Goal: Check status: Verify the current state of an ongoing process or item

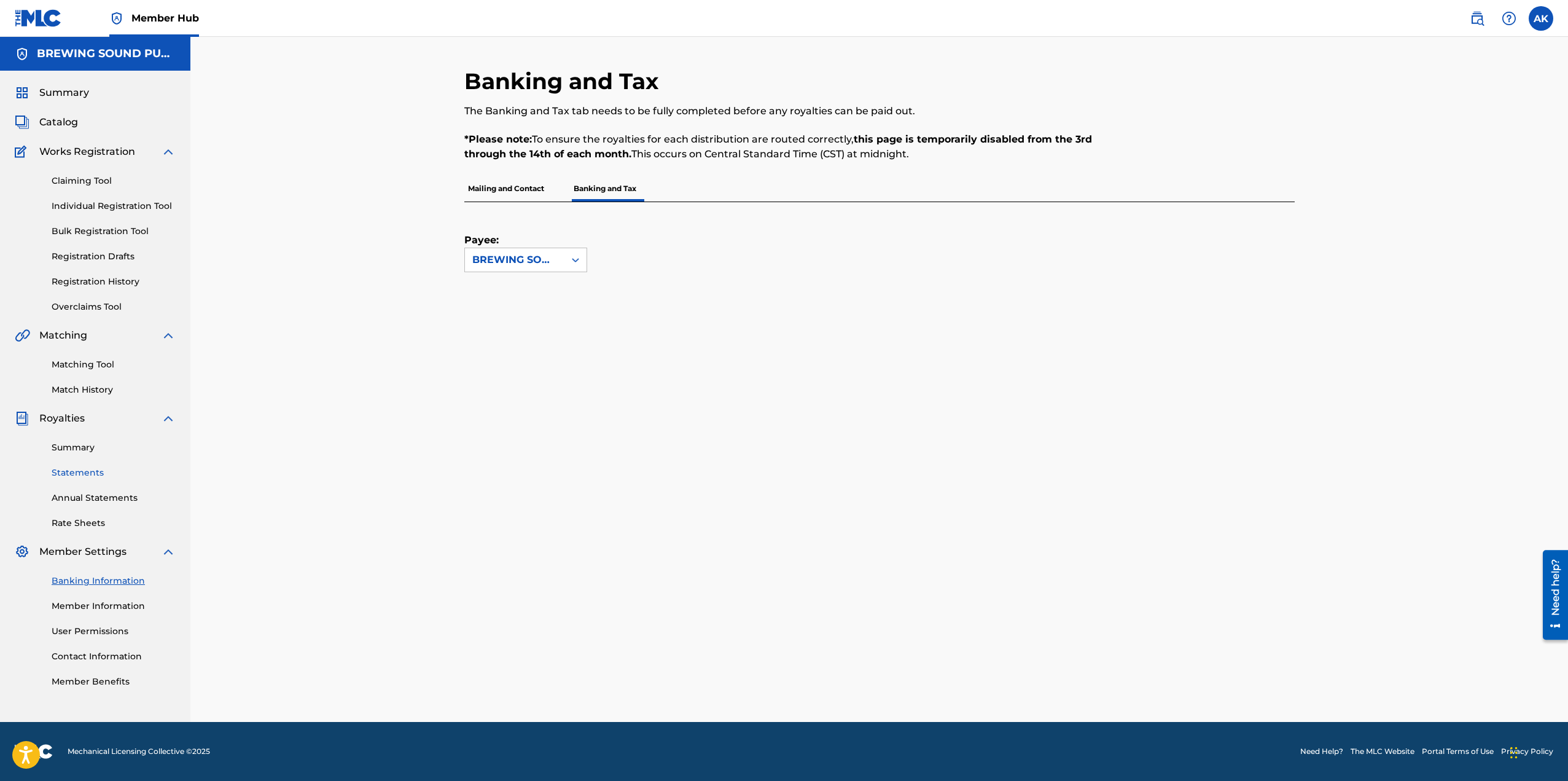
click at [86, 471] on link "Statements" at bounding box center [114, 472] width 124 height 13
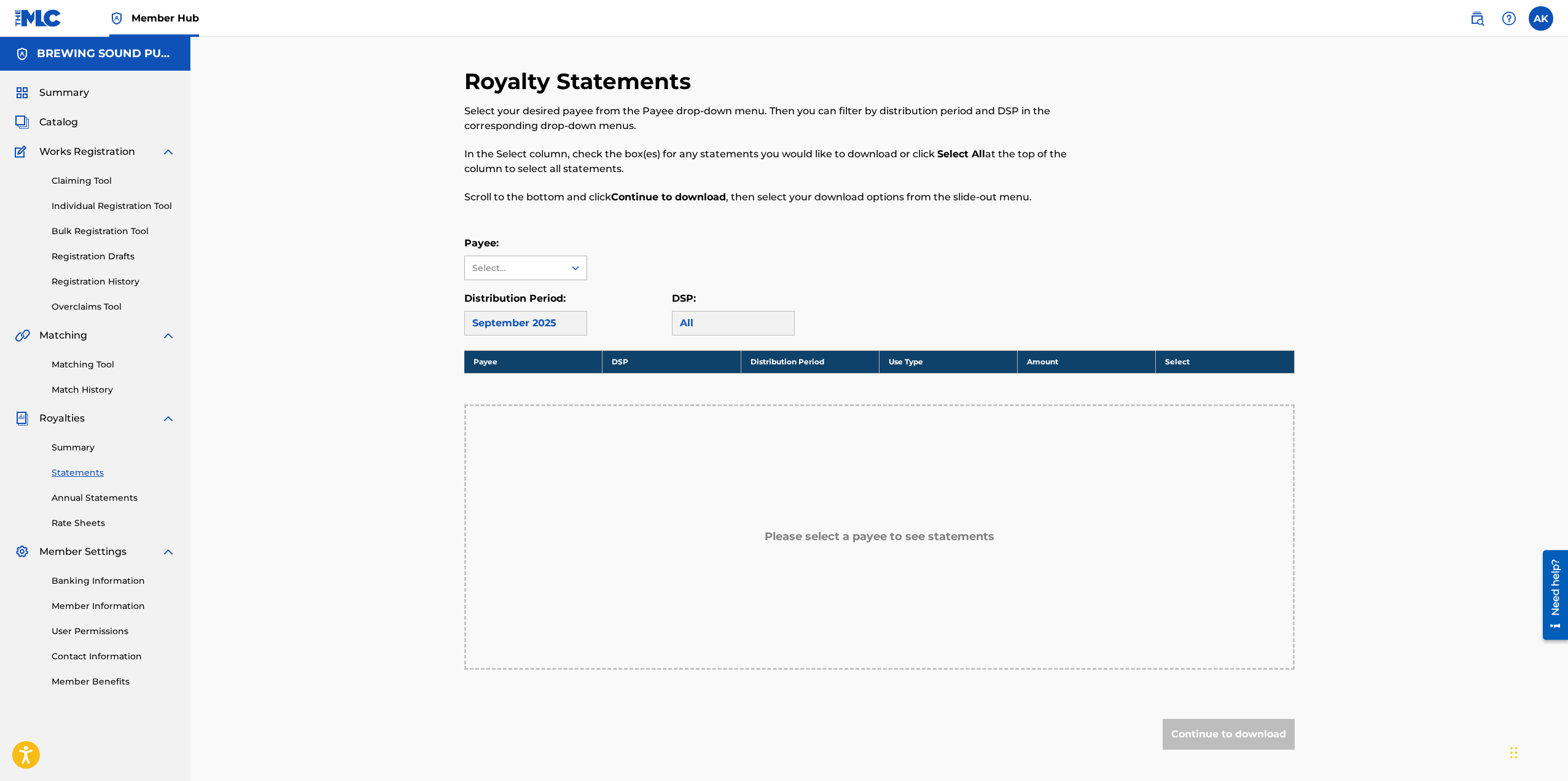
click at [571, 270] on icon at bounding box center [576, 268] width 12 height 12
click at [553, 294] on div "BREWING SOUND PUBLISHING" at bounding box center [526, 303] width 121 height 45
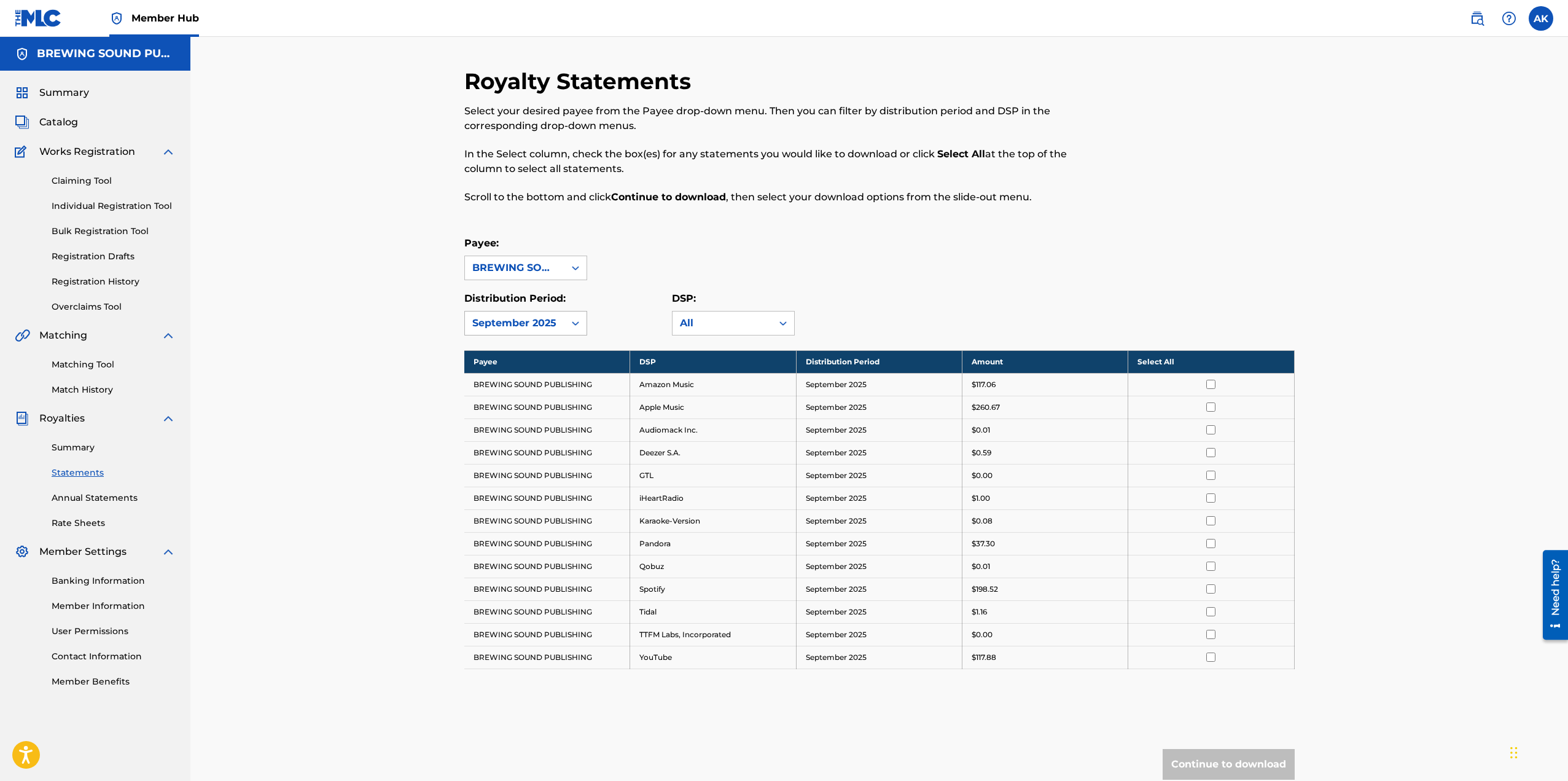
click at [571, 323] on icon at bounding box center [576, 323] width 12 height 12
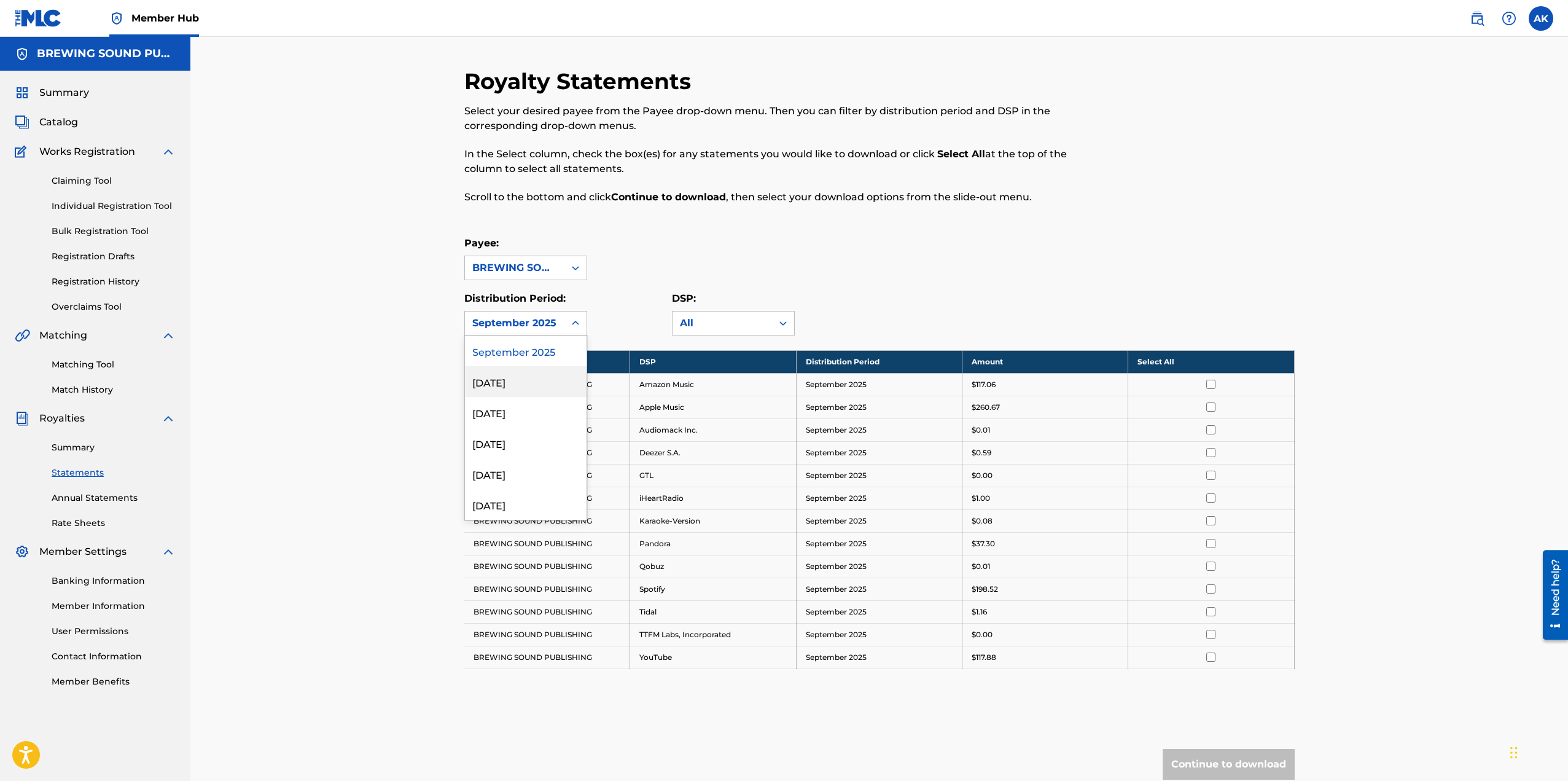
click at [526, 375] on div "[DATE]" at bounding box center [526, 381] width 121 height 31
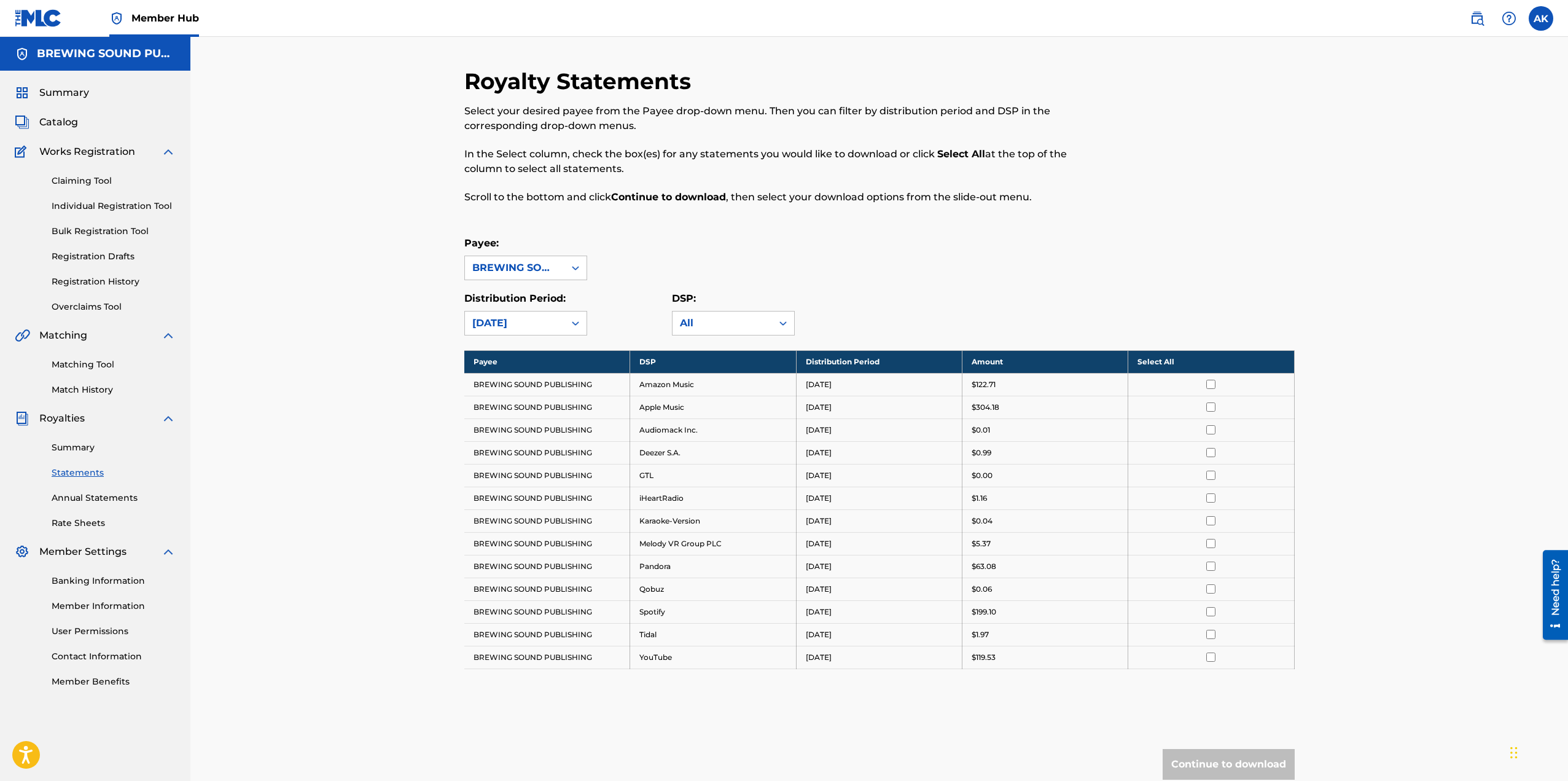
click at [578, 322] on icon at bounding box center [576, 323] width 12 height 12
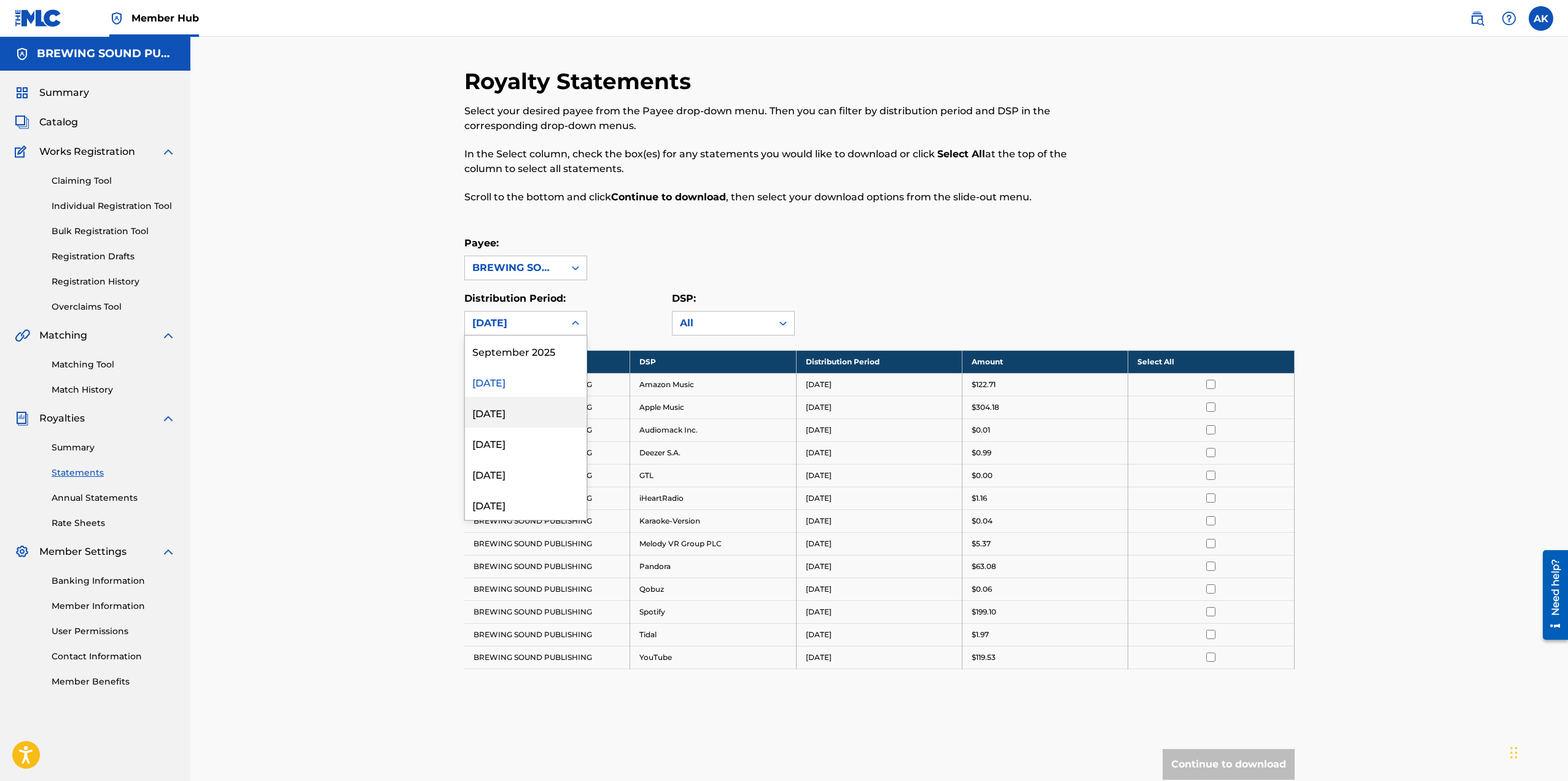
click at [516, 409] on div "[DATE]" at bounding box center [526, 412] width 121 height 31
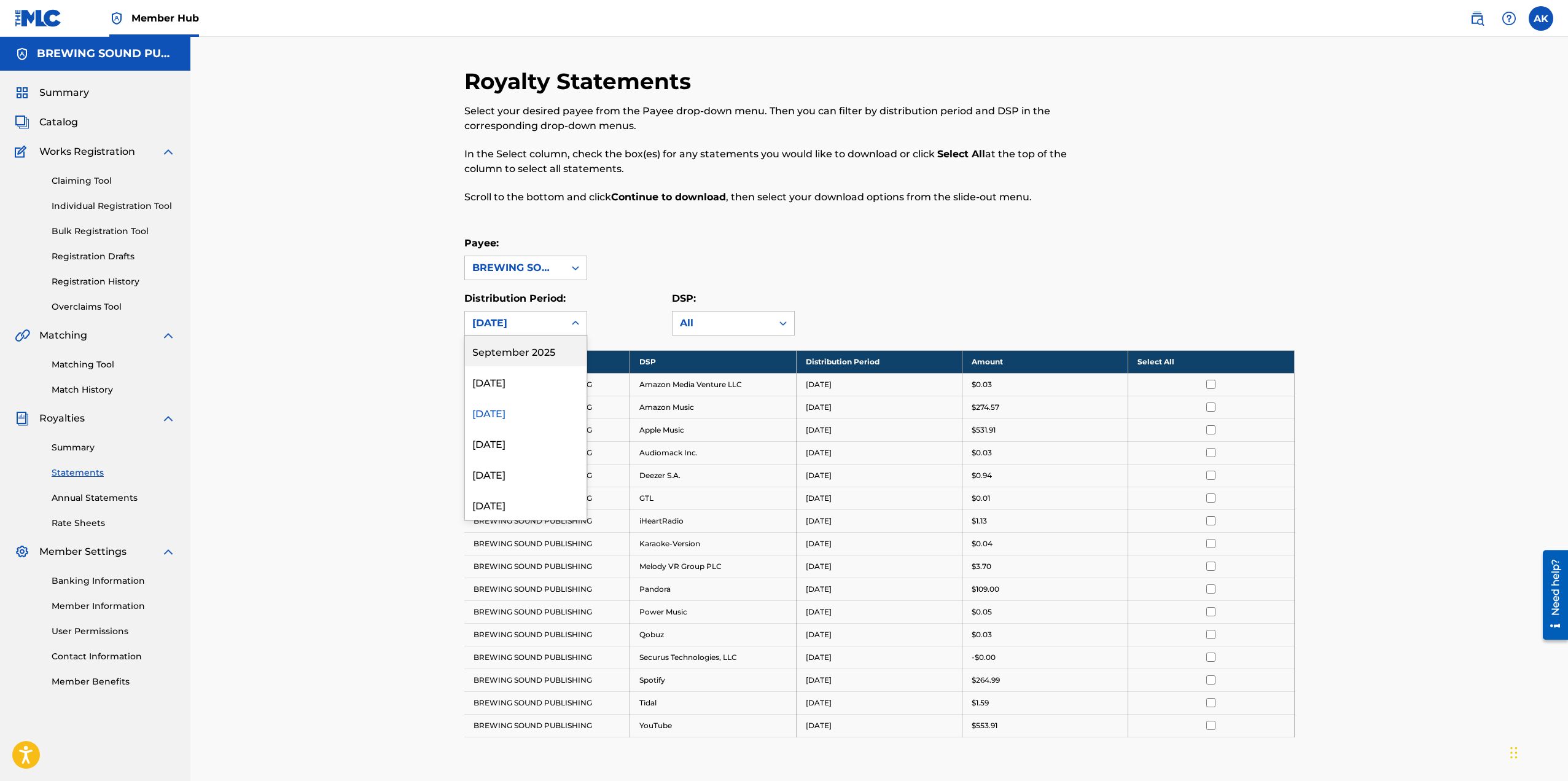
click at [578, 326] on icon at bounding box center [576, 323] width 12 height 12
click at [510, 503] on div "[DATE]" at bounding box center [526, 504] width 121 height 31
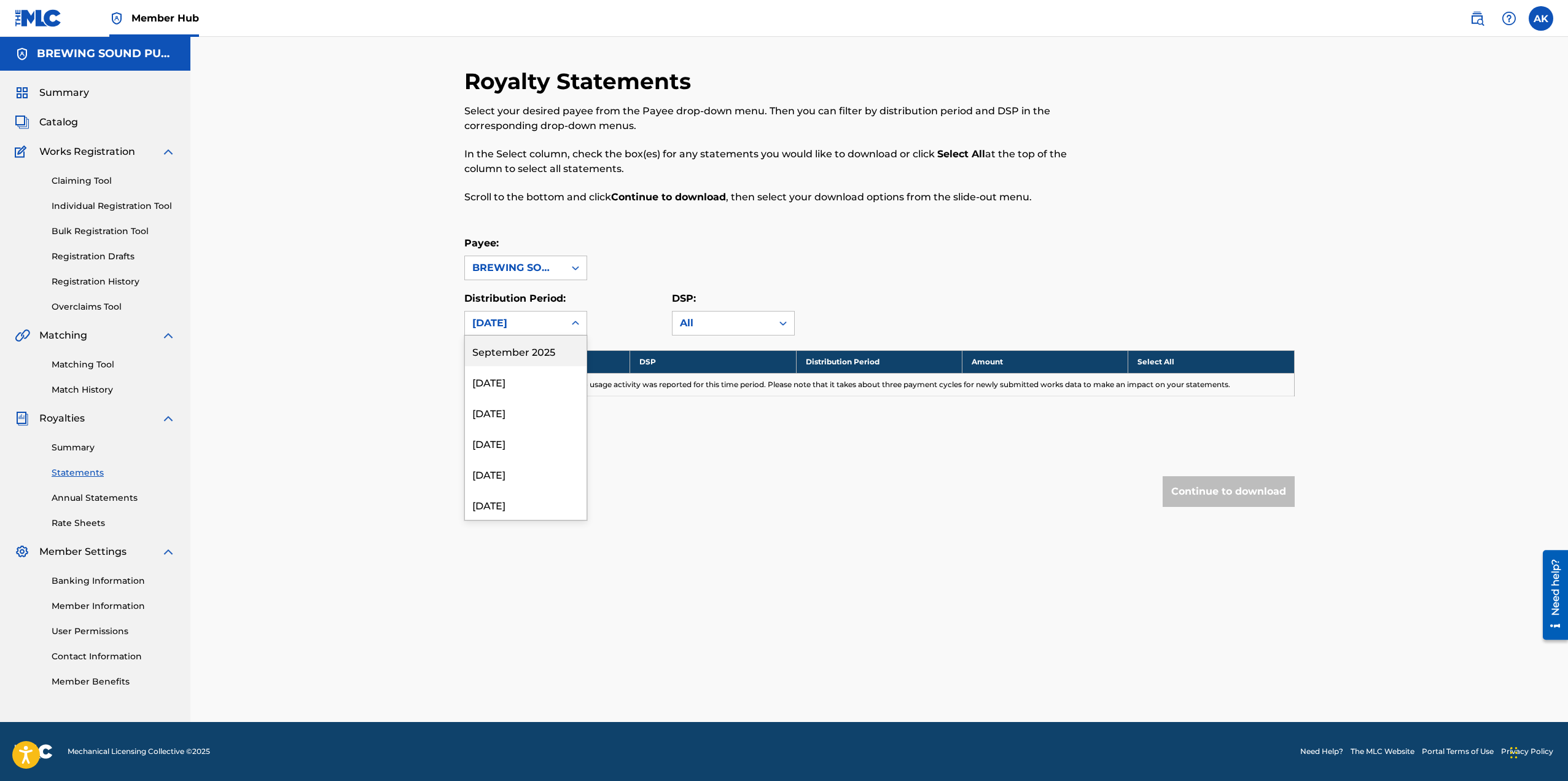
click at [568, 325] on div at bounding box center [576, 323] width 22 height 22
click at [518, 382] on div "[DATE]" at bounding box center [526, 381] width 121 height 31
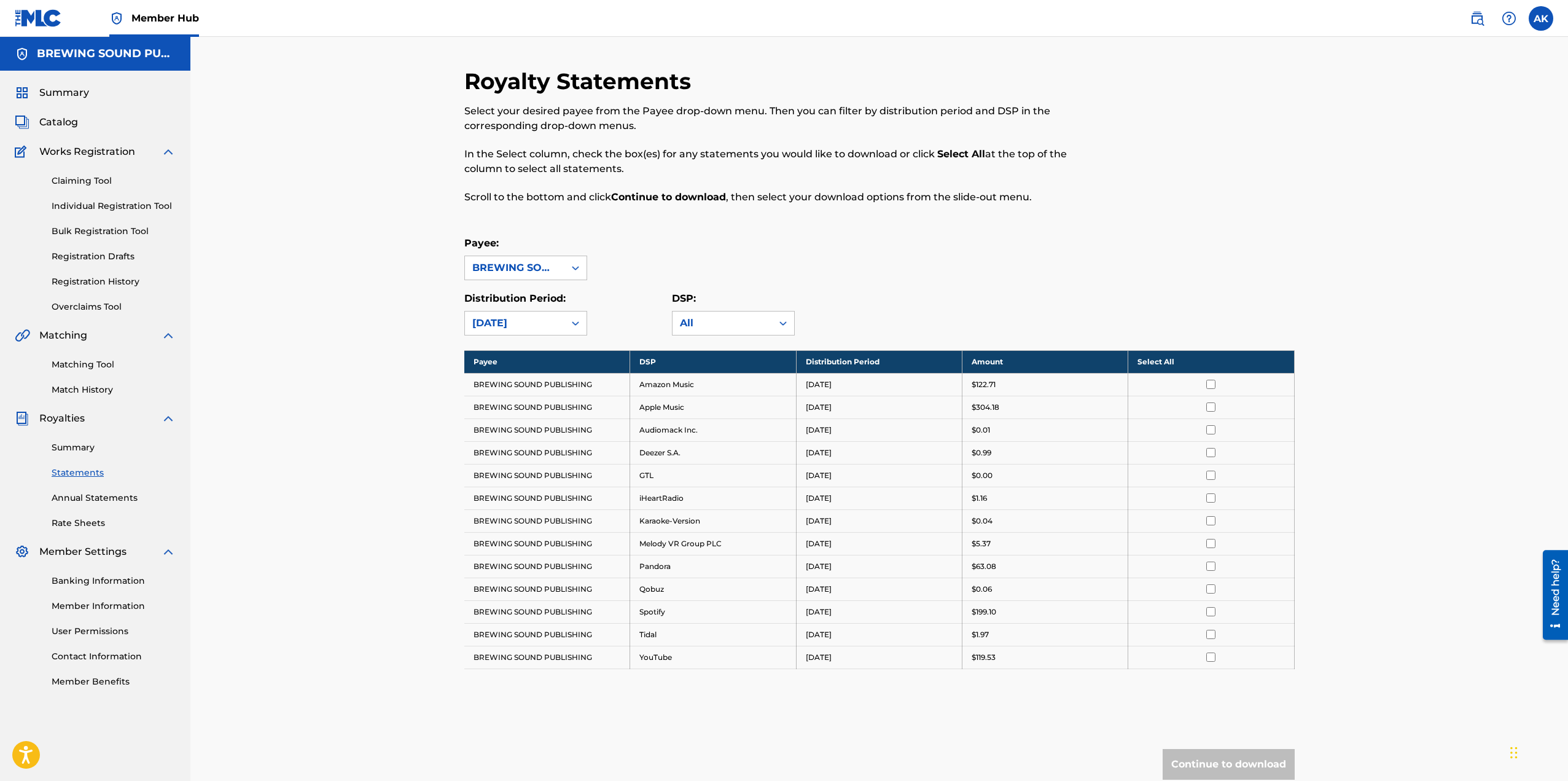
click at [578, 320] on icon at bounding box center [576, 323] width 12 height 12
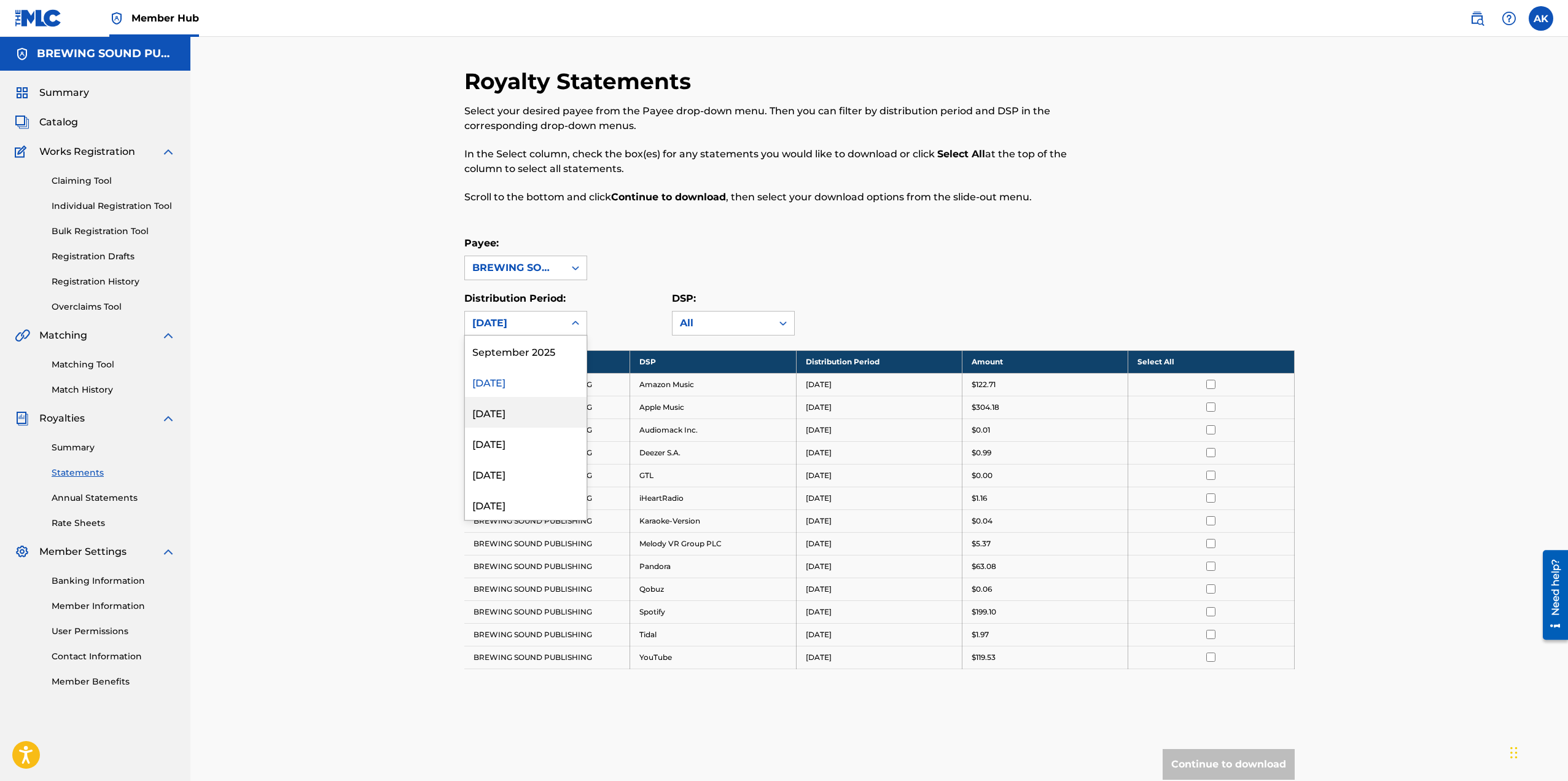
click at [522, 401] on div "[DATE]" at bounding box center [526, 412] width 121 height 31
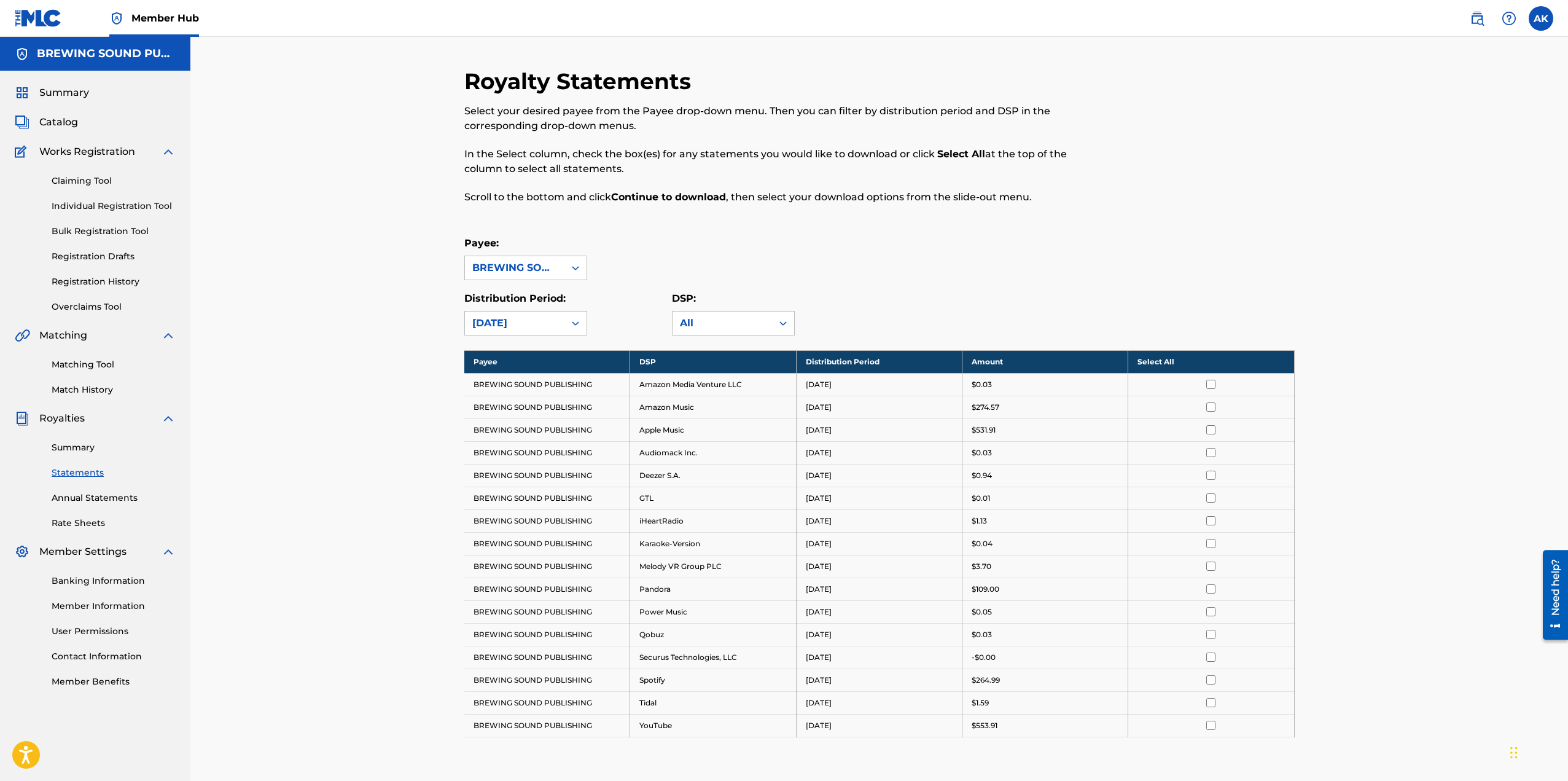
click at [572, 327] on icon at bounding box center [576, 323] width 12 height 12
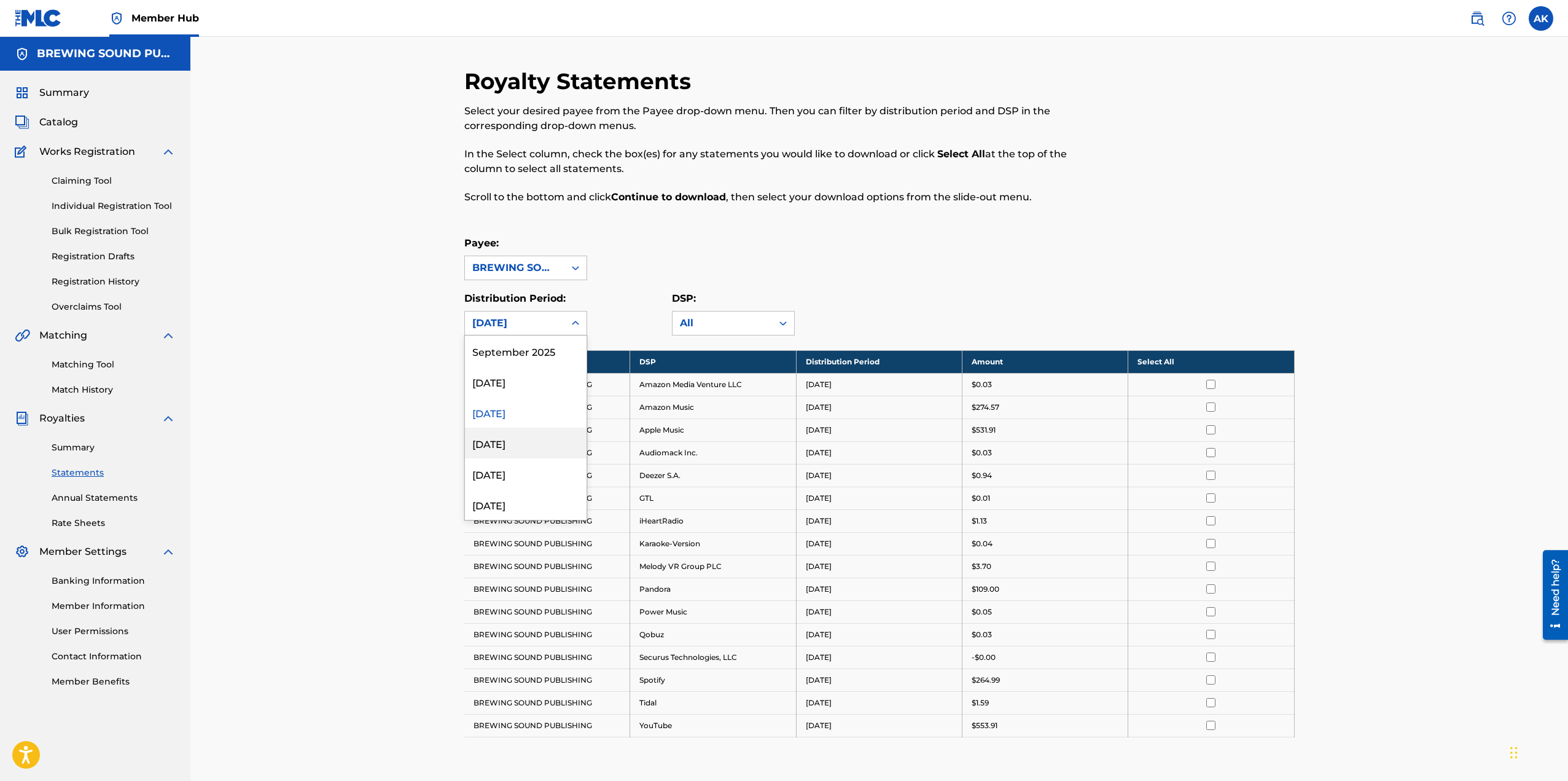
click at [520, 431] on div "[DATE]" at bounding box center [526, 443] width 121 height 31
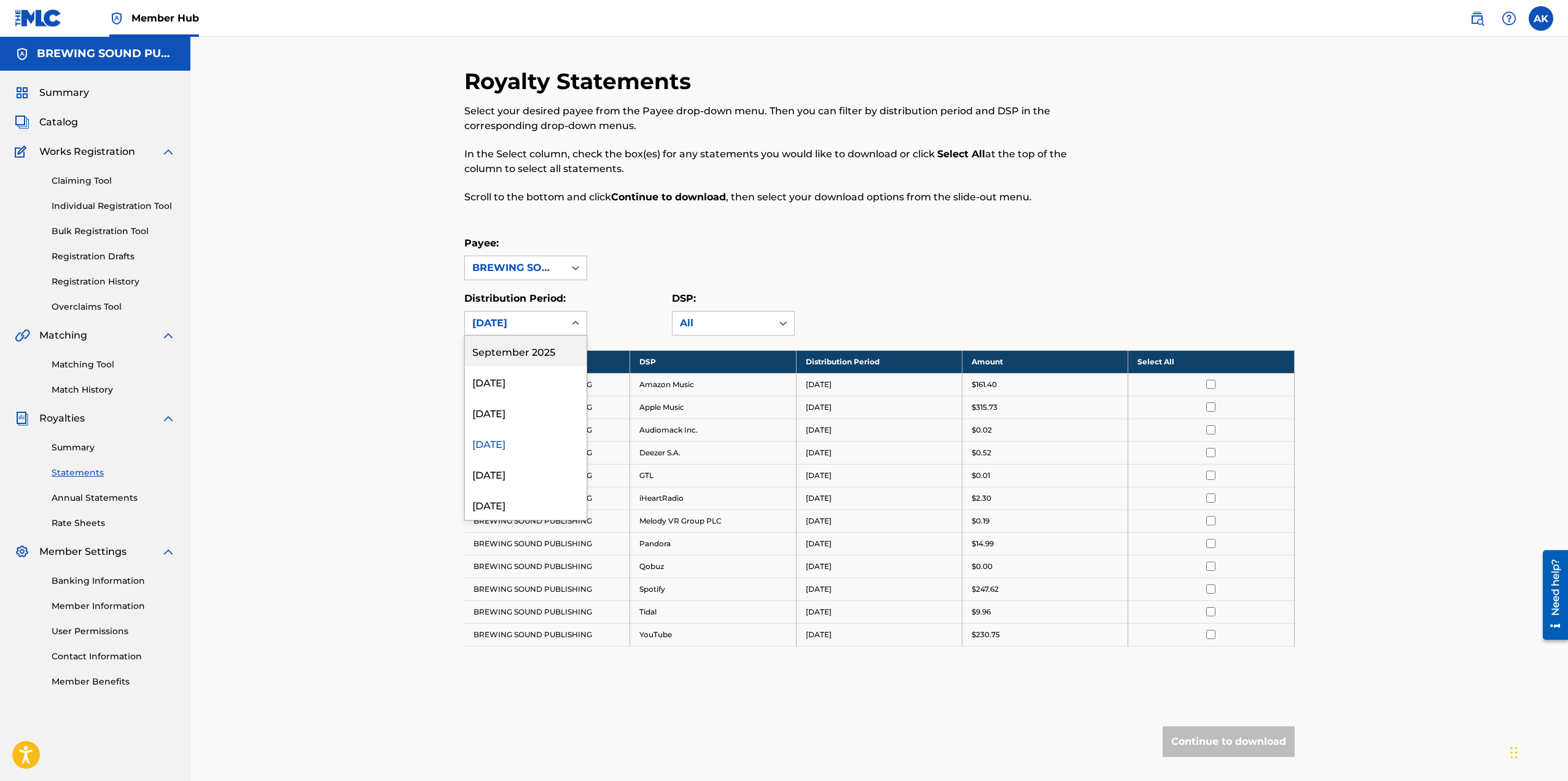
click at [579, 318] on icon at bounding box center [576, 323] width 12 height 12
click at [513, 457] on div "[DATE]" at bounding box center [526, 443] width 121 height 31
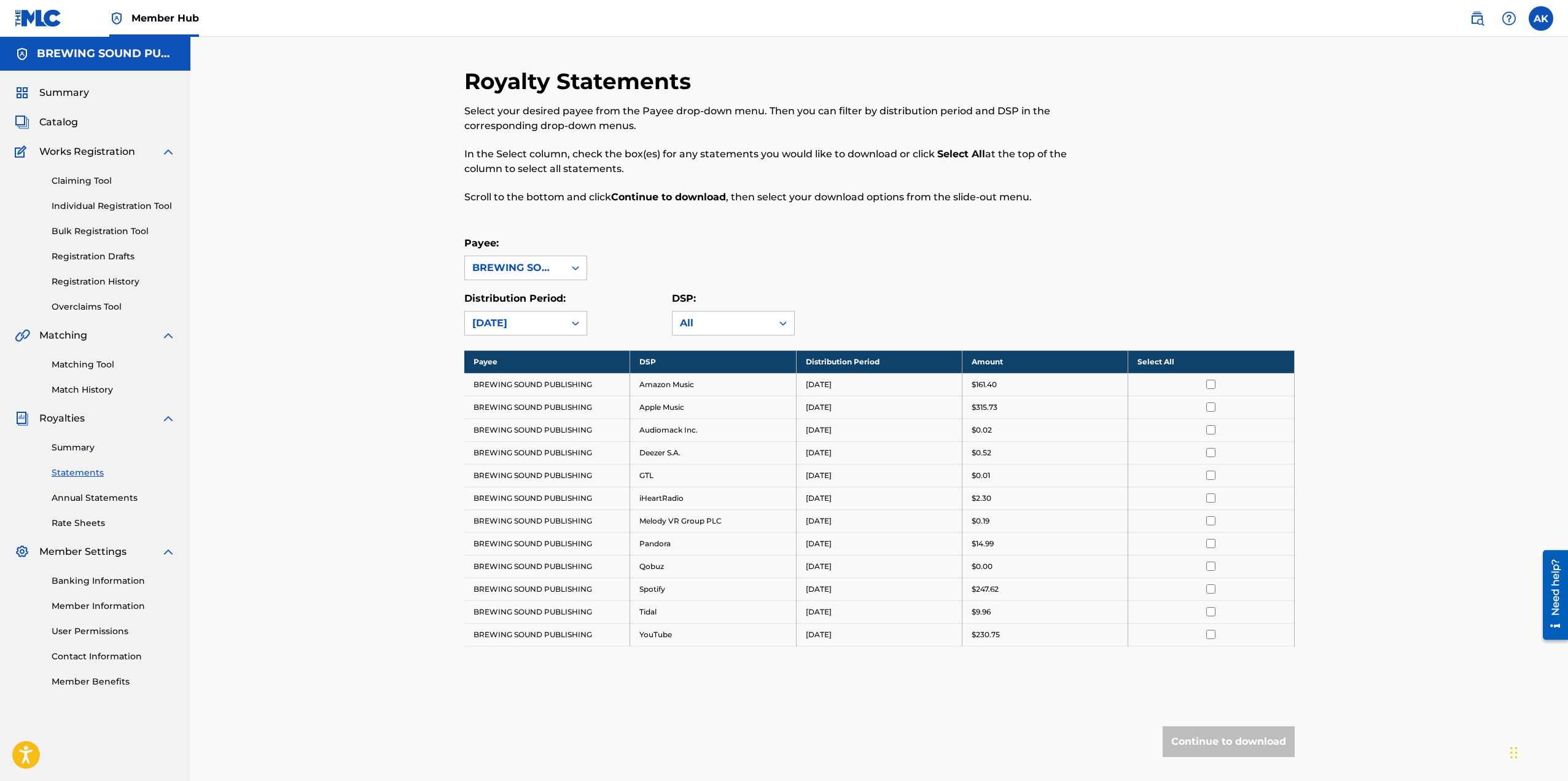
click at [568, 314] on div at bounding box center [576, 323] width 22 height 22
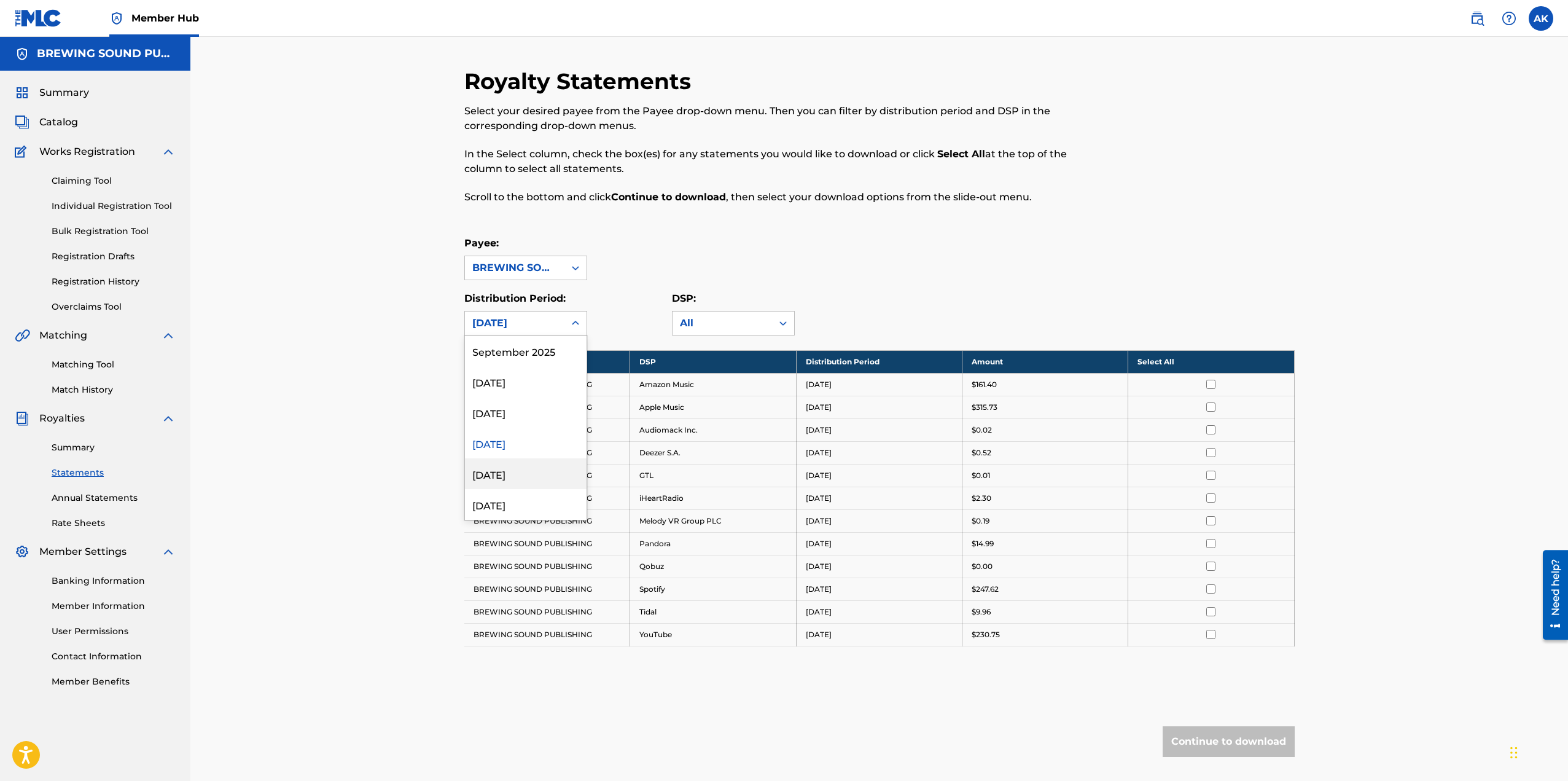
click at [507, 483] on div "[DATE]" at bounding box center [526, 474] width 121 height 31
